Goal: Information Seeking & Learning: Learn about a topic

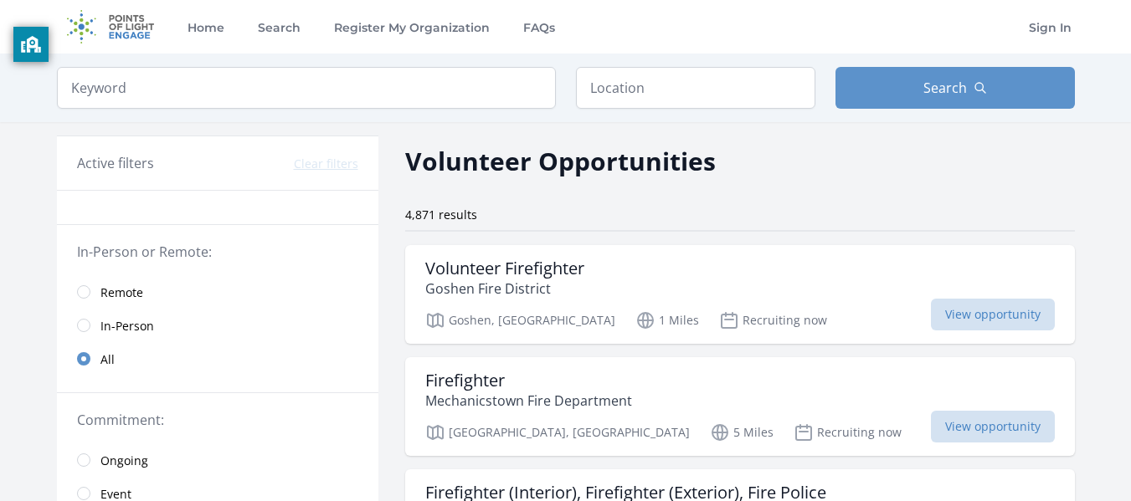
click at [131, 288] on span "Remote" at bounding box center [121, 293] width 43 height 17
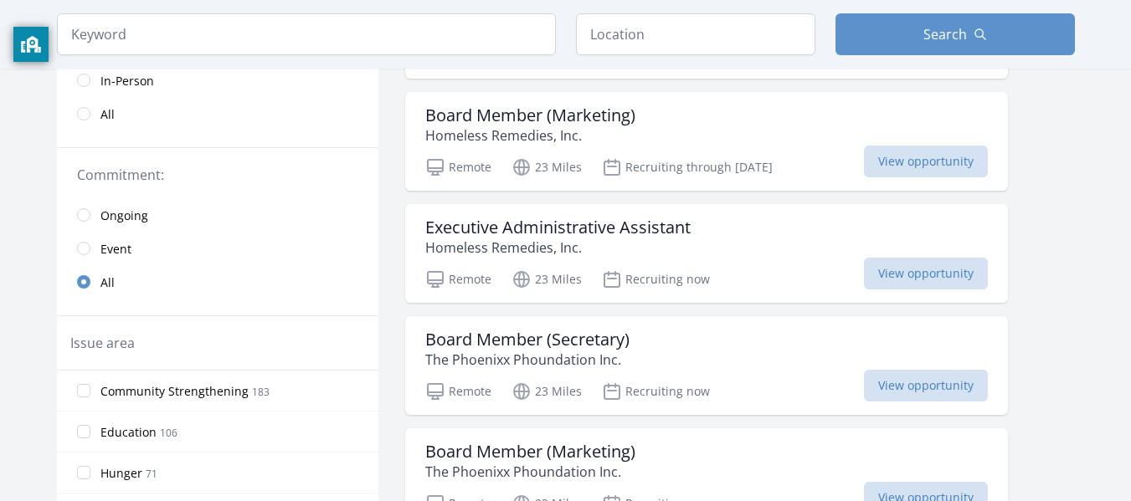
scroll to position [270, 0]
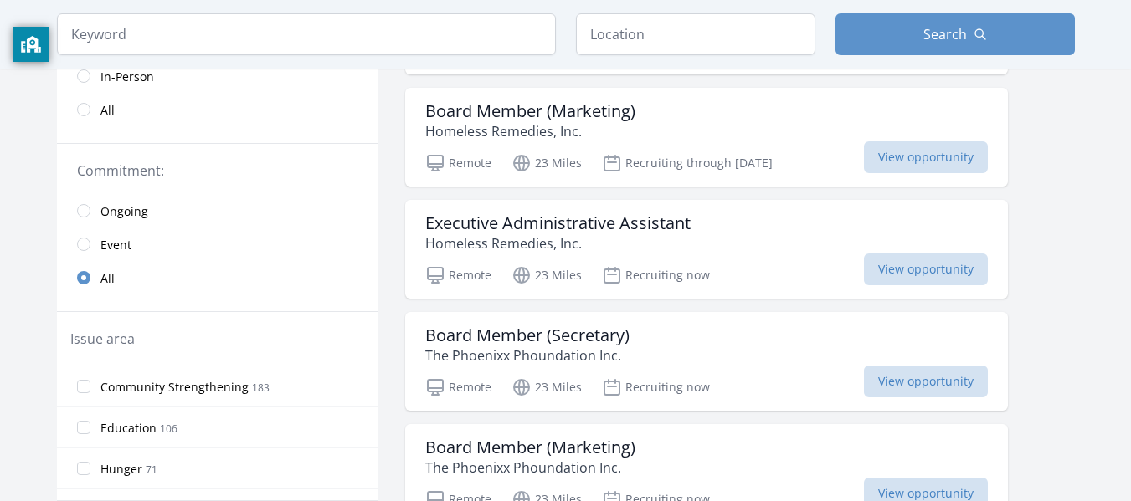
click at [117, 245] on span "Event" at bounding box center [115, 245] width 31 height 17
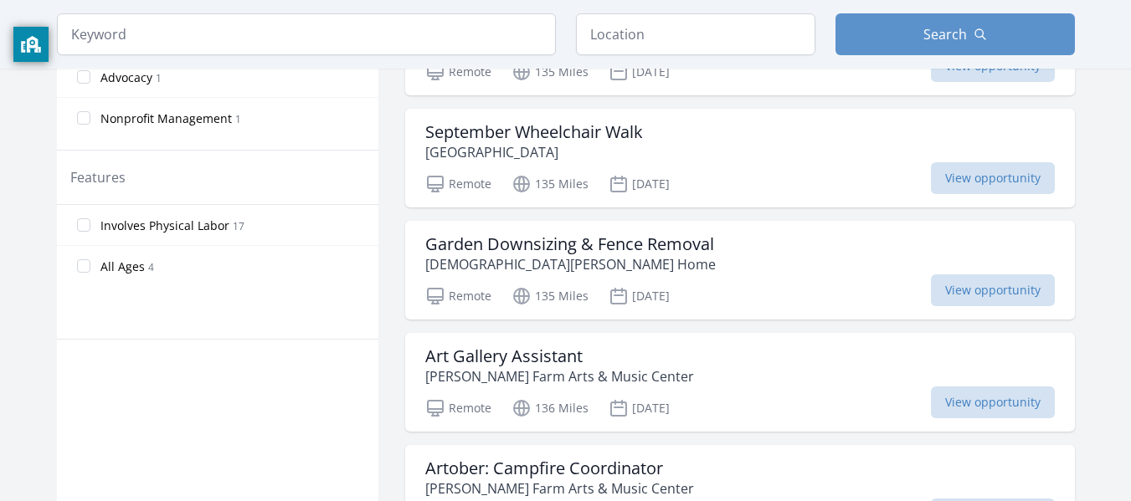
scroll to position [813, 0]
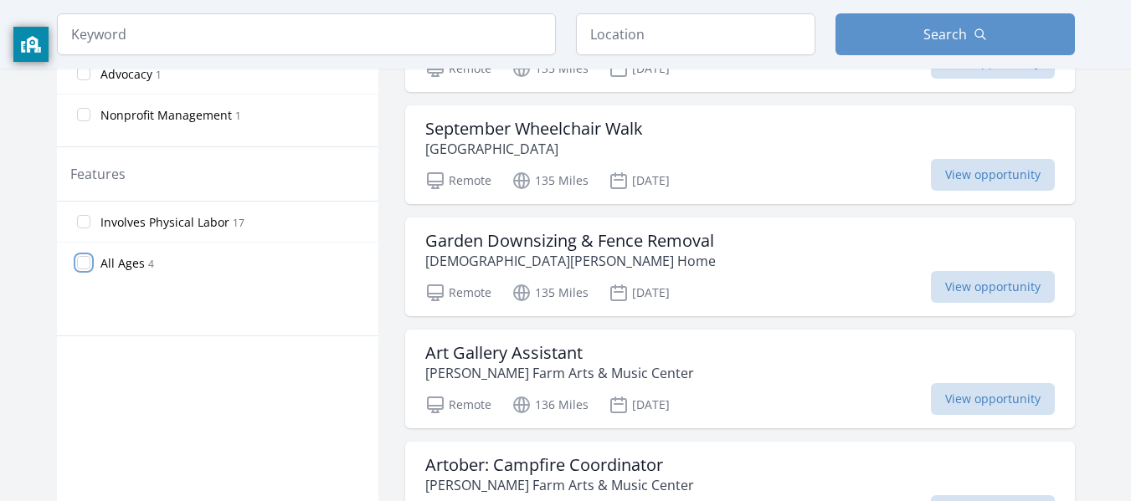
click at [85, 261] on input "All Ages 4" at bounding box center [83, 262] width 13 height 13
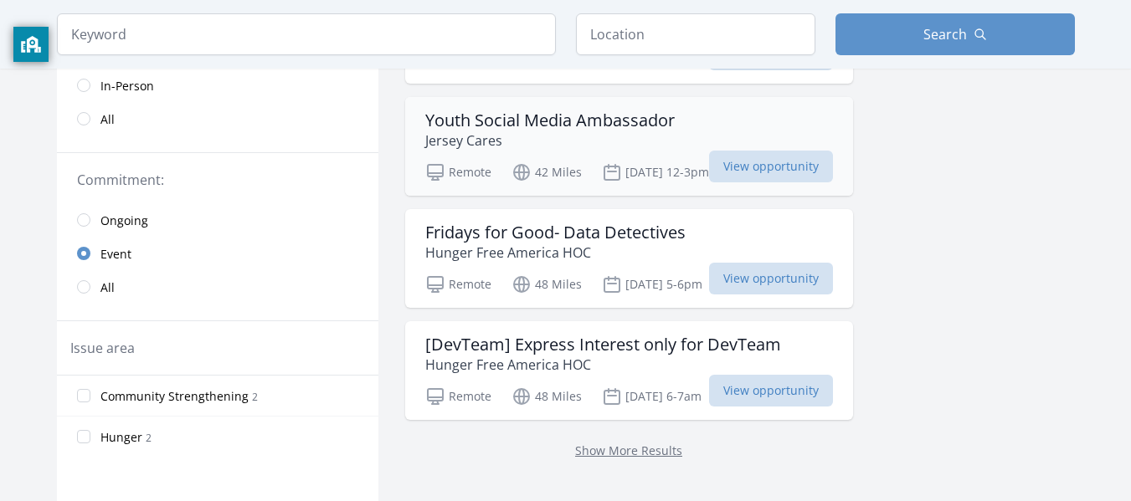
scroll to position [261, 0]
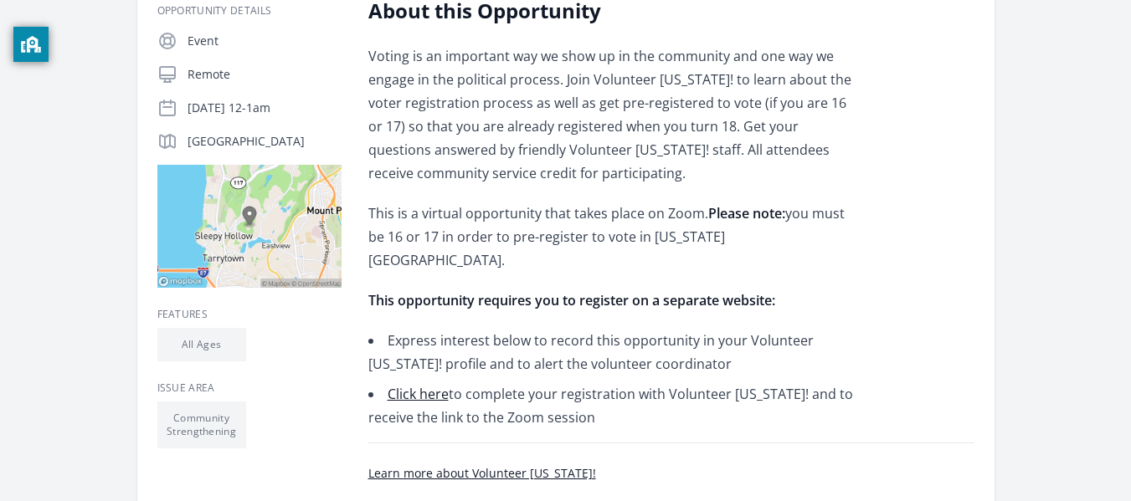
scroll to position [351, 0]
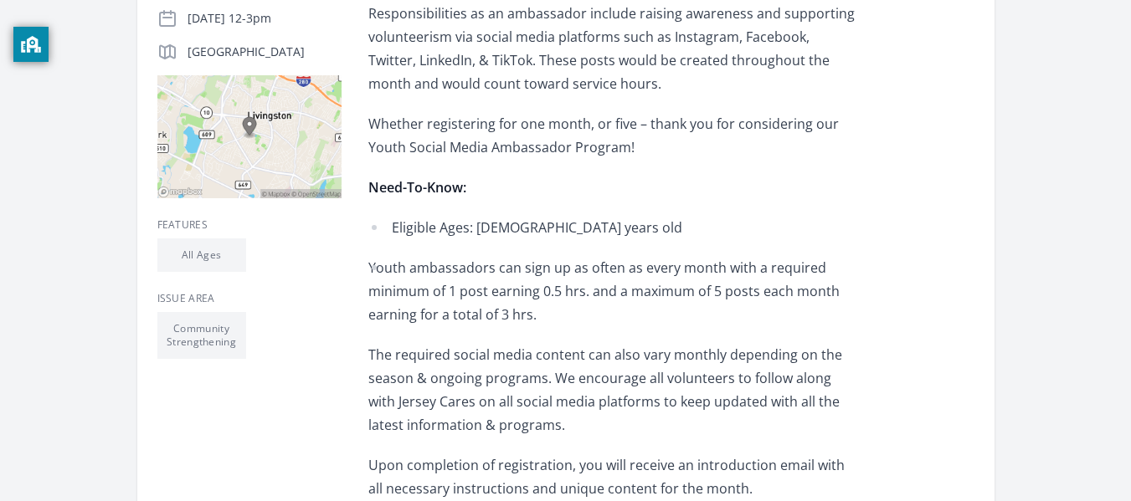
scroll to position [400, 0]
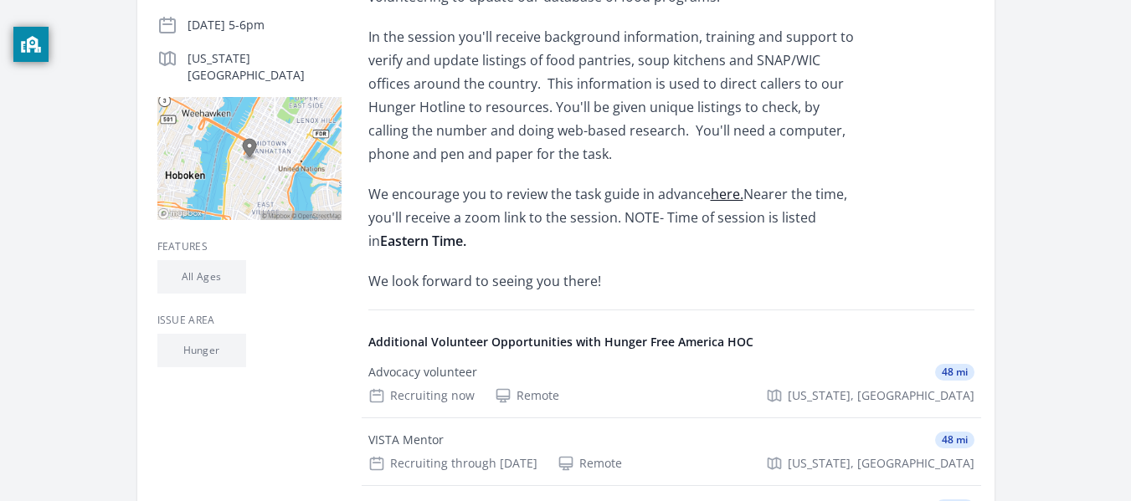
scroll to position [398, 0]
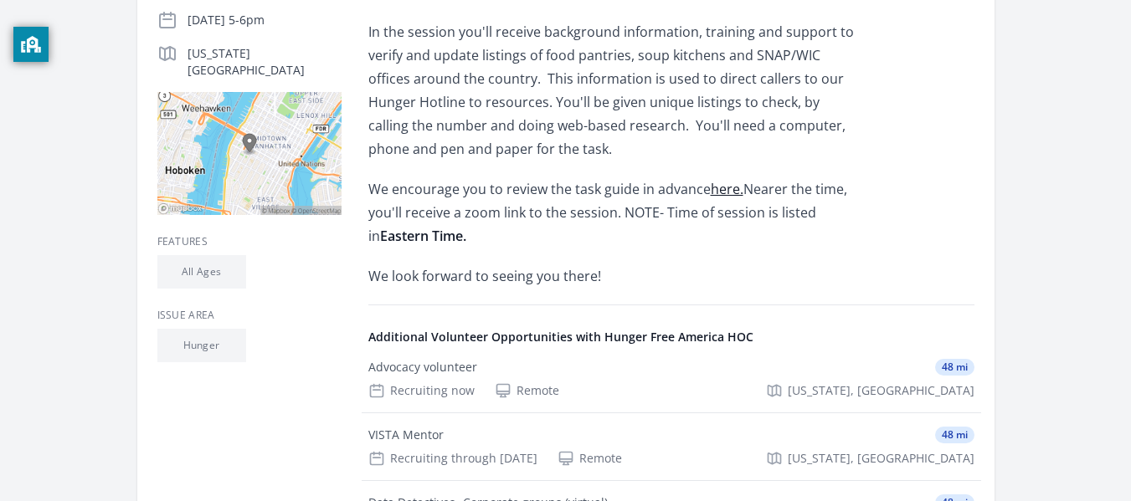
click at [736, 189] on link "here." at bounding box center [727, 189] width 33 height 18
